Goal: Transaction & Acquisition: Purchase product/service

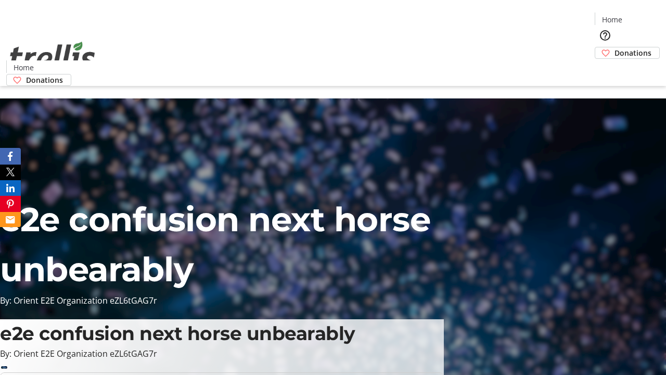
click at [615, 47] on span "Donations" at bounding box center [633, 52] width 37 height 11
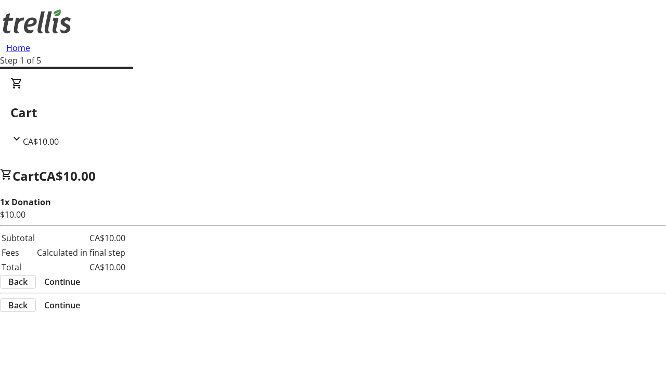
select select "CA"
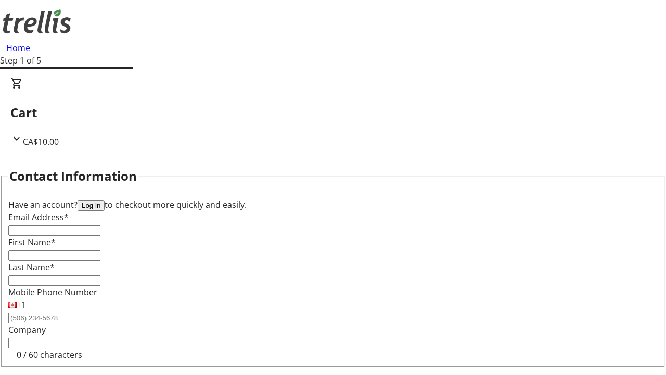
click at [105, 200] on button "Log in" at bounding box center [91, 205] width 27 height 11
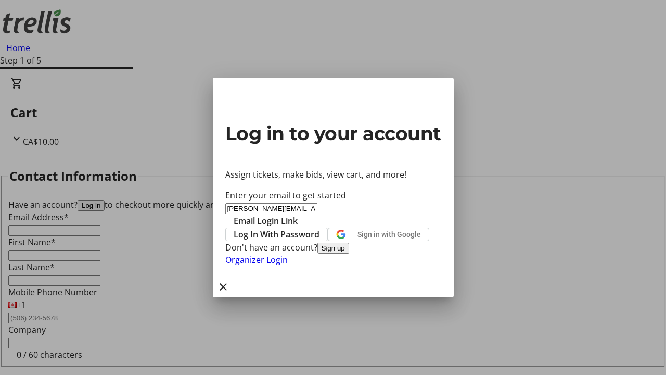
type input "[PERSON_NAME][EMAIL_ADDRESS][DOMAIN_NAME]"
click at [298, 215] on span "Email Login Link" at bounding box center [266, 221] width 64 height 12
